Goal: Information Seeking & Learning: Learn about a topic

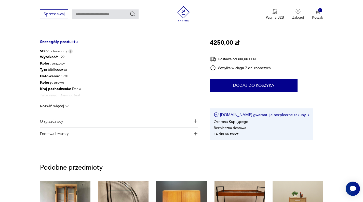
scroll to position [268, 0]
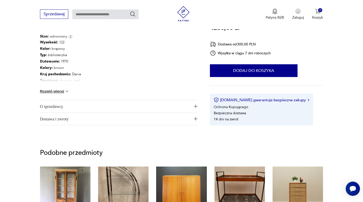
click at [46, 91] on button "Rozwiń więcej" at bounding box center [55, 91] width 30 height 5
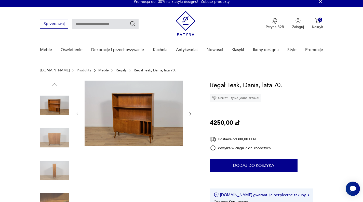
scroll to position [0, 0]
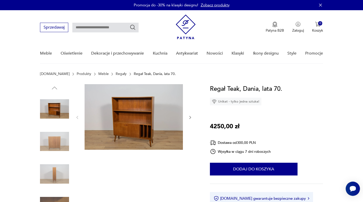
click at [133, 114] on img at bounding box center [134, 117] width 98 height 66
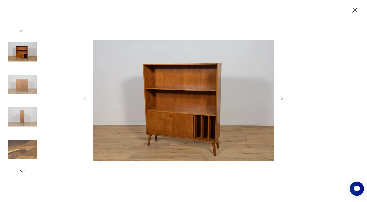
click at [285, 99] on icon "button" at bounding box center [282, 98] width 6 height 6
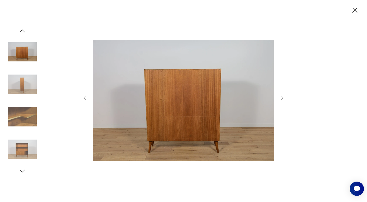
click at [207, 125] on img at bounding box center [184, 101] width 182 height 162
click at [356, 10] on icon "button" at bounding box center [355, 10] width 9 height 9
